Goal: Complete application form

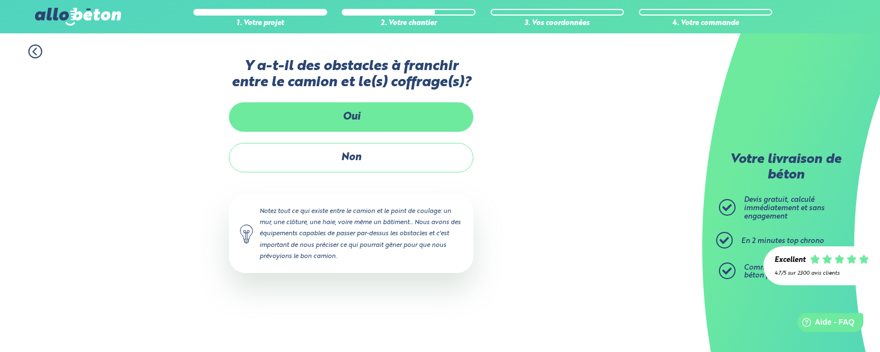
click at [380, 111] on label "Oui" at bounding box center [351, 116] width 244 height 29
click at [0, 0] on input "Oui" at bounding box center [0, 0] width 0 height 0
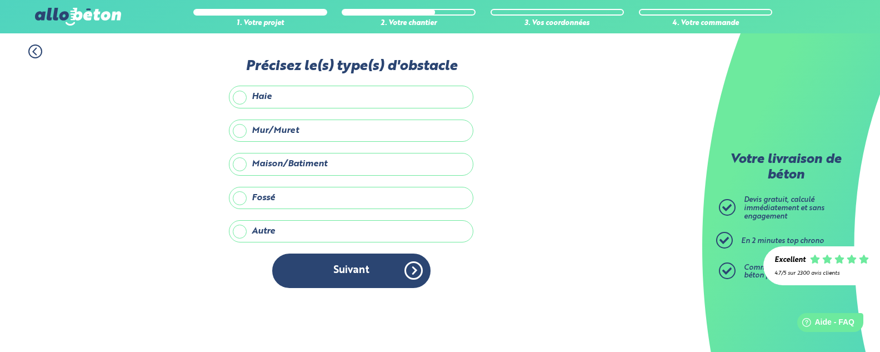
click at [372, 130] on label "Mur/Muret" at bounding box center [351, 130] width 244 height 22
click at [0, 0] on input "Mur/Muret" at bounding box center [0, 0] width 0 height 0
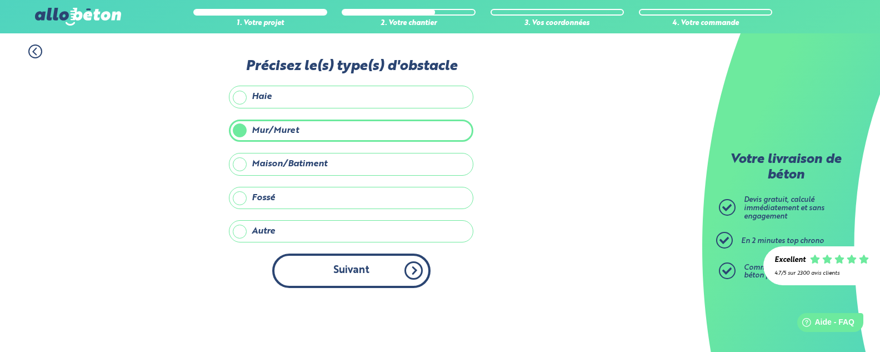
click at [339, 268] on button "Suivant" at bounding box center [351, 270] width 158 height 34
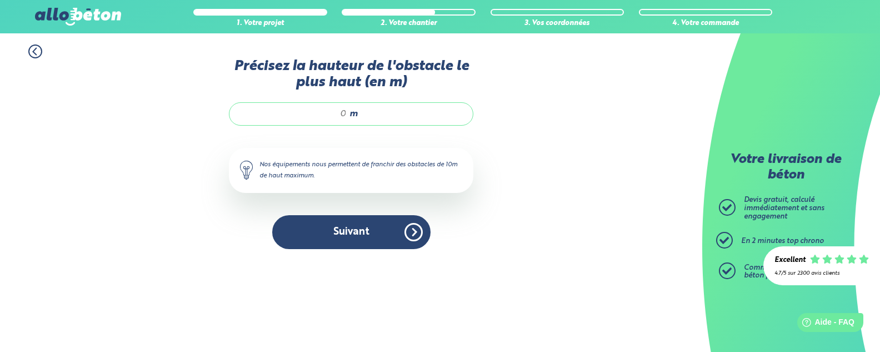
click at [345, 117] on input "Précisez la hauteur de l'obstacle le plus haut (en m)" at bounding box center [294, 113] width 106 height 11
type input "2,5"
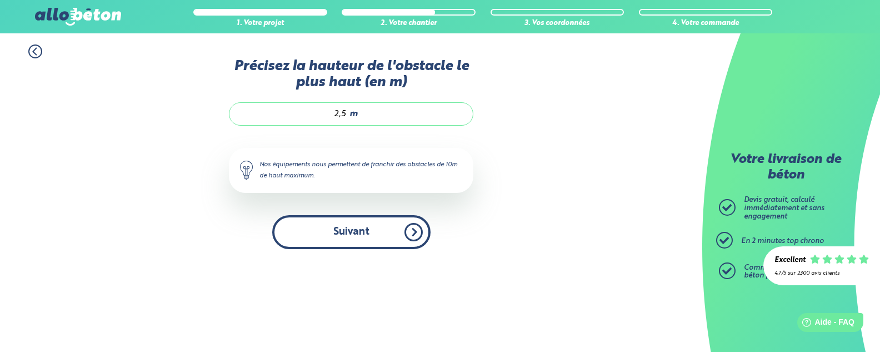
click at [353, 228] on button "Suivant" at bounding box center [351, 232] width 158 height 34
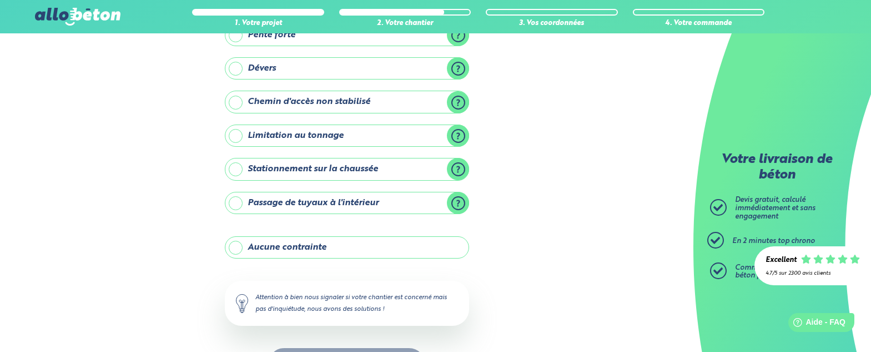
scroll to position [133, 0]
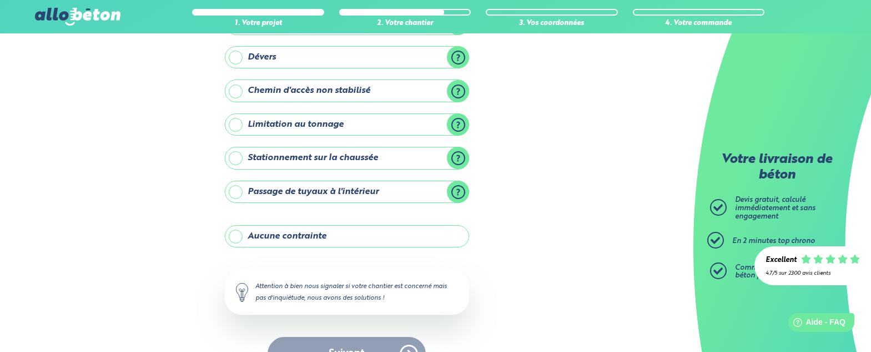
click at [429, 153] on label "Stationnement sur la chaussée" at bounding box center [347, 158] width 244 height 22
click at [0, 0] on input "Stationnement sur la chaussée" at bounding box center [0, 0] width 0 height 0
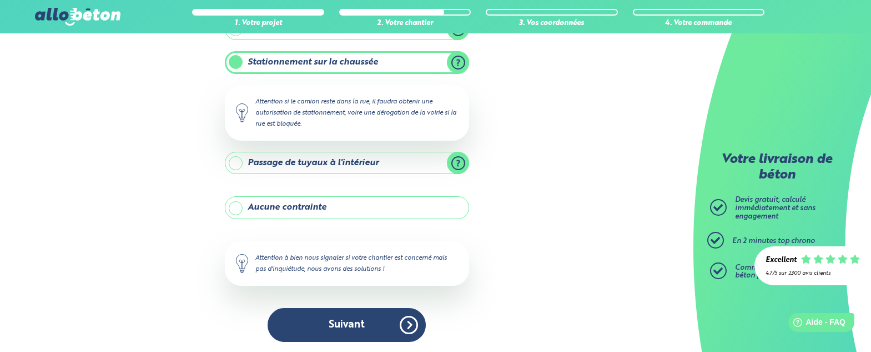
scroll to position [230, 0]
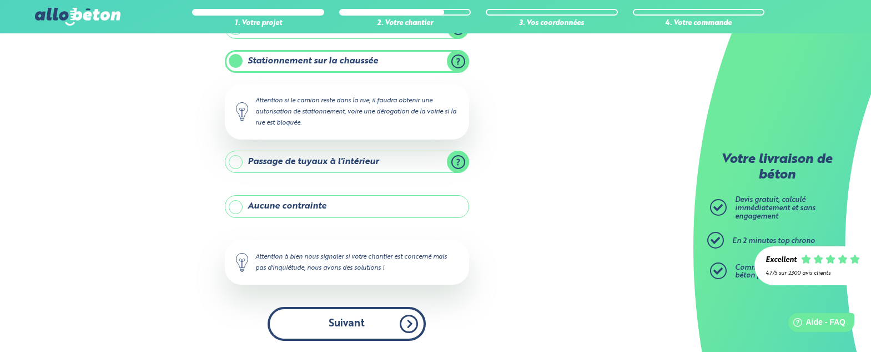
click at [386, 314] on button "Suivant" at bounding box center [347, 324] width 158 height 34
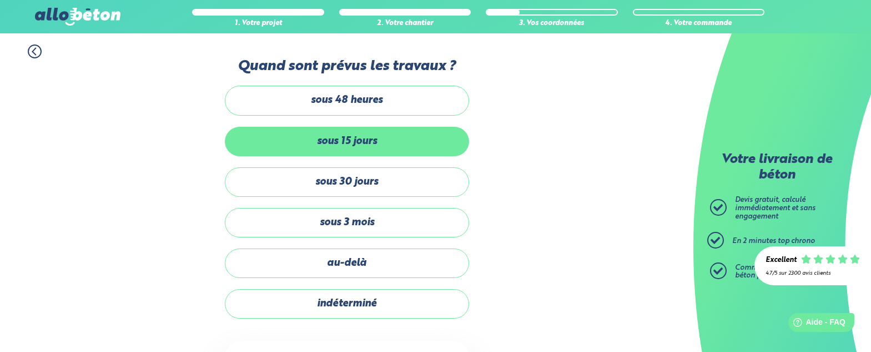
click at [368, 143] on label "sous 15 jours" at bounding box center [347, 141] width 244 height 29
click at [0, 0] on input "sous 15 jours" at bounding box center [0, 0] width 0 height 0
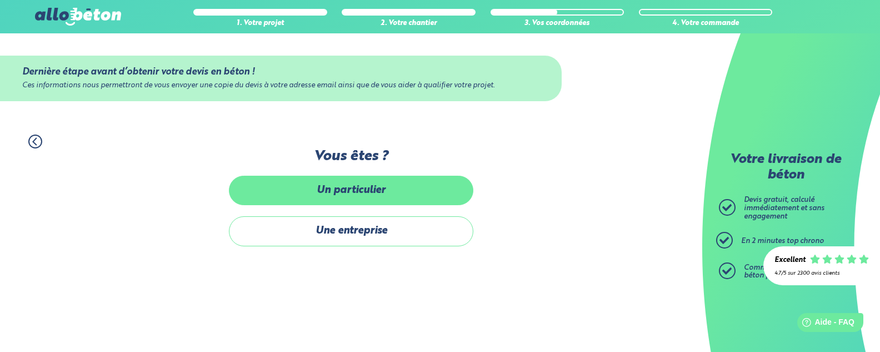
click at [367, 193] on label "Un particulier" at bounding box center [351, 190] width 244 height 29
click at [0, 0] on input "Un particulier" at bounding box center [0, 0] width 0 height 0
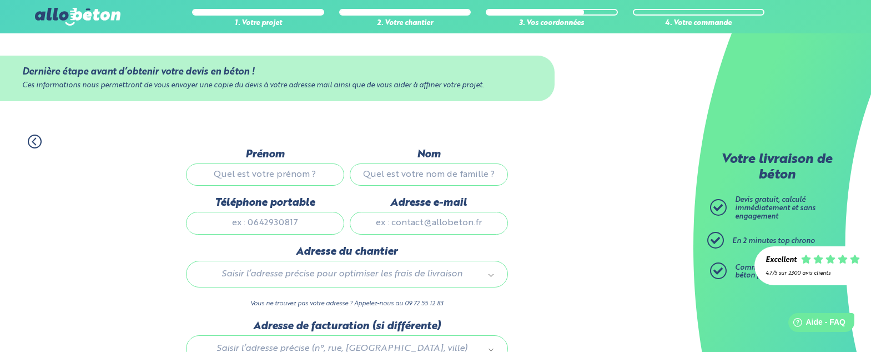
click at [284, 170] on input "Prénom" at bounding box center [265, 174] width 158 height 22
type input "[PERSON_NAME]"
type input "CARPENTIER"
type input "0786660557"
type input "[PERSON_NAME][EMAIL_ADDRESS][DOMAIN_NAME]"
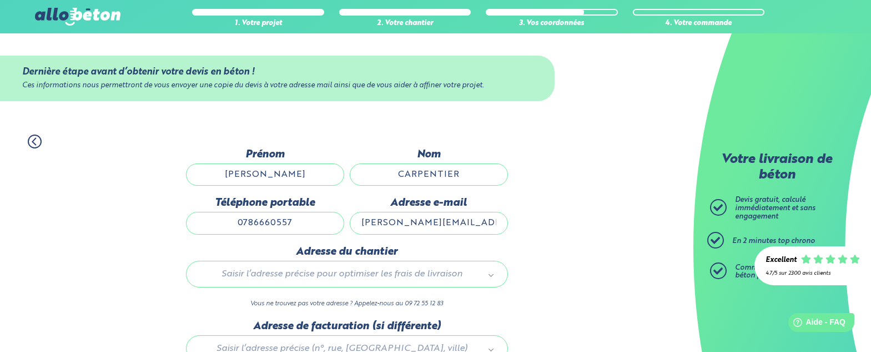
type input "[STREET_ADDRESS]"
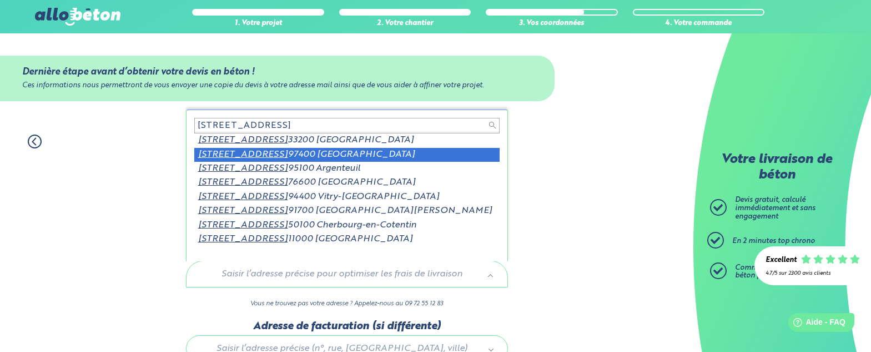
scroll to position [2, 0]
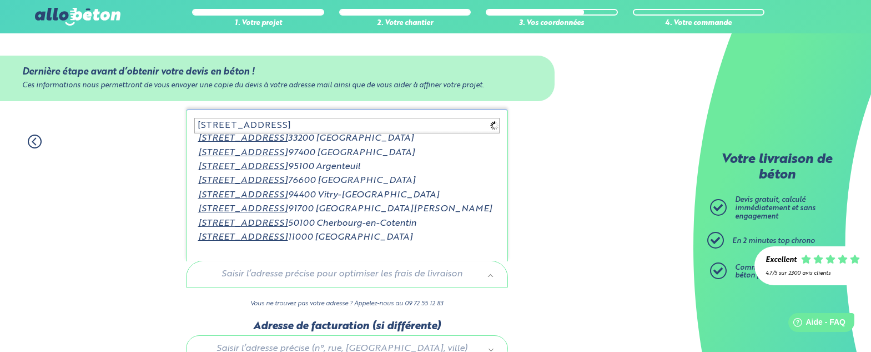
type input "[STREET_ADDRESS]"
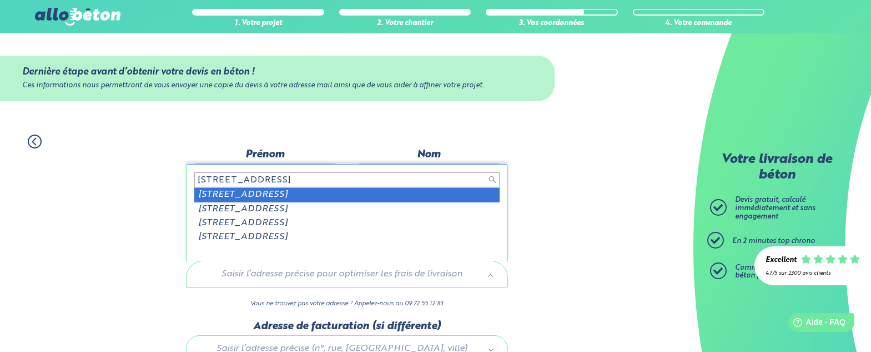
scroll to position [0, 0]
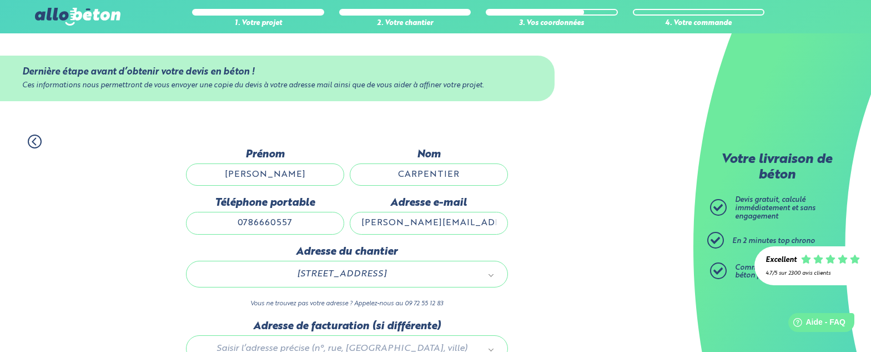
drag, startPoint x: 471, startPoint y: 224, endPoint x: 378, endPoint y: 221, distance: 92.8
drag, startPoint x: 378, startPoint y: 221, endPoint x: 600, endPoint y: 245, distance: 223.5
click at [600, 245] on div "1. Votre projet 2. Votre chantier 3. Vos coordonnées 4. Votre commande Dernière…" at bounding box center [347, 286] width 694 height 327
click at [484, 220] on input "[PERSON_NAME][EMAIL_ADDRESS][DOMAIN_NAME]" at bounding box center [429, 223] width 158 height 22
type input "d"
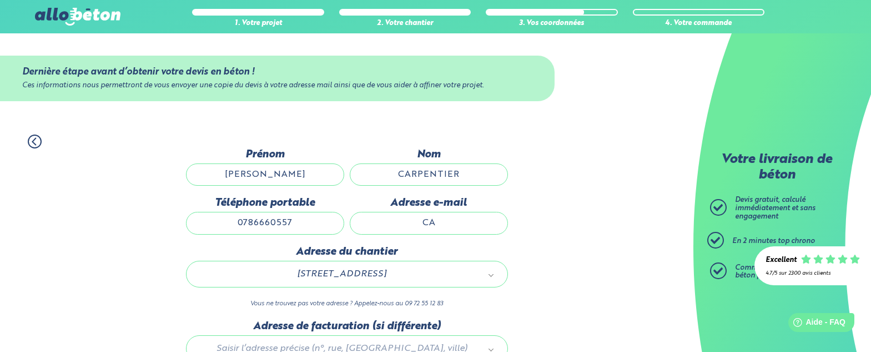
type input "C"
type input "[EMAIL_ADDRESS][DOMAIN_NAME]"
click at [592, 236] on div "1. Votre projet 2. Votre chantier 3. Vos coordonnées 4. Votre commande Dernière…" at bounding box center [347, 286] width 694 height 327
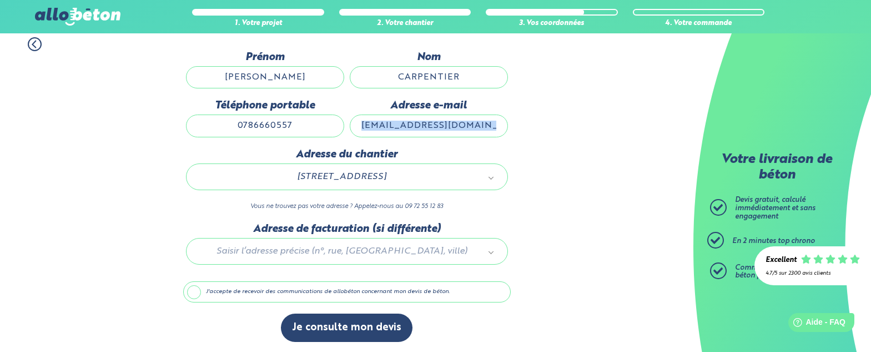
scroll to position [98, 0]
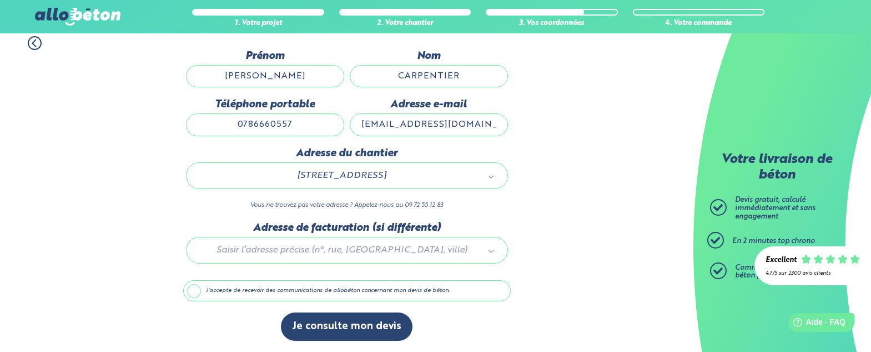
click at [325, 293] on label "J'accepte de recevoir des communications de allobéton concernant mon devis de b…" at bounding box center [347, 290] width 328 height 21
click at [0, 0] on input "J'accepte de recevoir des communications de allobéton concernant mon devis de b…" at bounding box center [0, 0] width 0 height 0
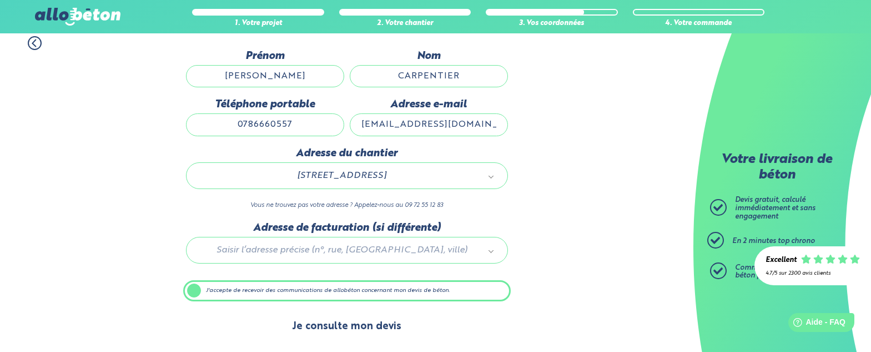
click at [325, 322] on button "Je consulte mon devis" at bounding box center [347, 326] width 132 height 28
